Goal: Task Accomplishment & Management: Use online tool/utility

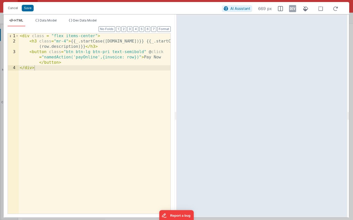
scroll to position [148, 0]
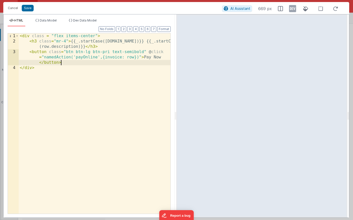
click at [67, 64] on div "< div class = "flex items-center" > < h3 class = "mr-4" > {{_.startCase([DOMAIN…" at bounding box center [95, 128] width 152 height 191
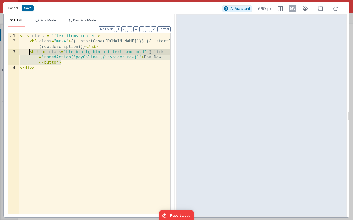
drag, startPoint x: 64, startPoint y: 63, endPoint x: 30, endPoint y: 52, distance: 36.2
click at [30, 52] on div "< div class = "flex items-center" > < h3 class = "mr-4" > {{_.startCase([DOMAIN…" at bounding box center [95, 128] width 152 height 191
click at [63, 62] on div "< div class = "flex items-center" > < h3 class = "mr-4" > {{_.startCase([DOMAIN…" at bounding box center [95, 128] width 152 height 191
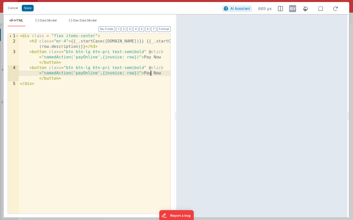
click at [151, 73] on div "< div class = "flex items-center" > < h3 class = "mr-4" > {{_.startCase([DOMAIN…" at bounding box center [95, 128] width 152 height 191
click at [12, 8] on button "Cancel" at bounding box center [12, 8] width 15 height 7
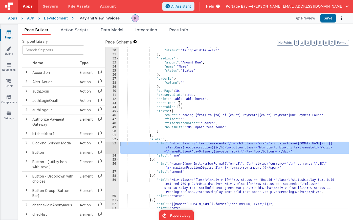
click at [54, 19] on div "Development" at bounding box center [56, 18] width 24 height 5
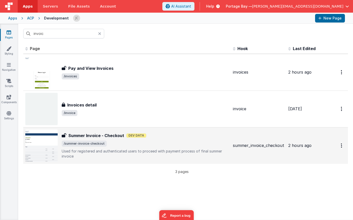
click at [164, 137] on div "Summer Invoice - Checkout Dev Data" at bounding box center [145, 136] width 167 height 6
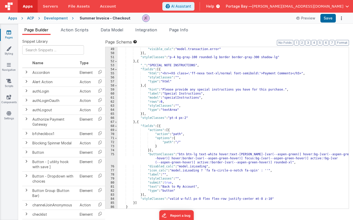
scroll to position [300, 0]
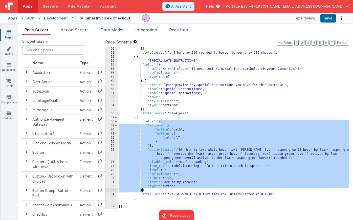
drag, startPoint x: 160, startPoint y: 122, endPoint x: 142, endPoint y: 189, distance: 69.4
click at [142, 189] on div "}] , "styleClasses" : "p-4 bg-gray-100 rounded-lg border border-gray-300 shadow…" at bounding box center [233, 132] width 231 height 170
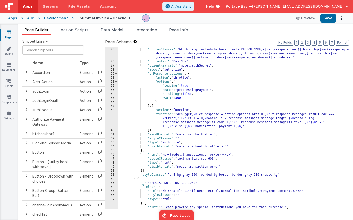
scroll to position [179, 0]
click at [142, 170] on div ""buttonClasses" : "btn btn-lg text-white hover:text-[PERSON_NAME]-[var(--aspen-…" at bounding box center [233, 136] width 231 height 178
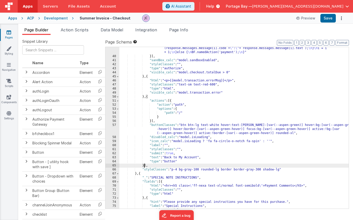
scroll to position [252, 0]
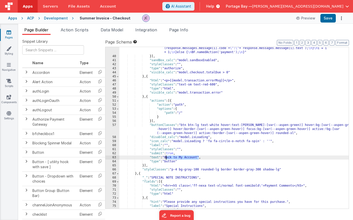
drag, startPoint x: 194, startPoint y: 157, endPoint x: 166, endPoint y: 158, distance: 27.8
click at [166, 158] on div ""function" : "debugger; \n let response = action.options.args[0]; \n if(respons…" at bounding box center [233, 129] width 229 height 182
click at [166, 157] on div ""function" : "debugger; \n let response = action.options.args[0]; \n if(respons…" at bounding box center [233, 129] width 229 height 182
click at [190, 157] on div ""function" : "debugger; \n let response = action.options.args[0]; \n if(respons…" at bounding box center [233, 129] width 229 height 182
click at [223, 157] on div ""function" : "debugger; \n let response = action.options.args[0]; \n if(respons…" at bounding box center [233, 129] width 229 height 182
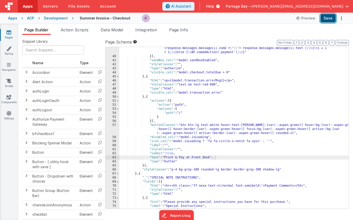
click at [332, 19] on button "Save" at bounding box center [327, 18] width 15 height 9
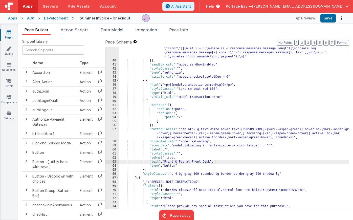
scroll to position [247, 0]
click at [9, 34] on icon at bounding box center [9, 32] width 5 height 5
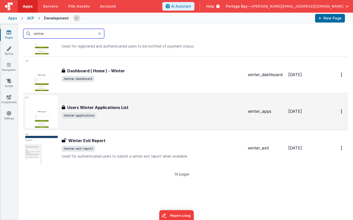
scroll to position [400, 0]
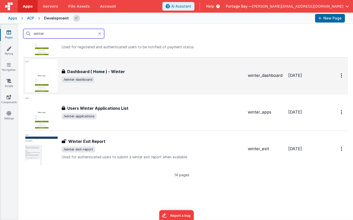
type input "winter"
click at [156, 73] on div "Dashboard ( Home ) - Winter" at bounding box center [153, 72] width 182 height 6
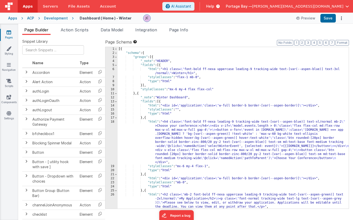
click at [56, 20] on div "Development" at bounding box center [56, 18] width 24 height 5
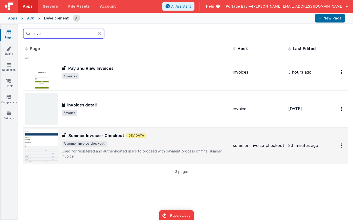
type input "invo"
click at [186, 141] on span "/summer-invoice-checkout" at bounding box center [145, 144] width 167 height 6
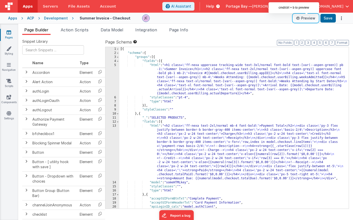
click at [308, 18] on button "Preview" at bounding box center [305, 18] width 25 height 8
